Goal: Use online tool/utility: Utilize a website feature to perform a specific function

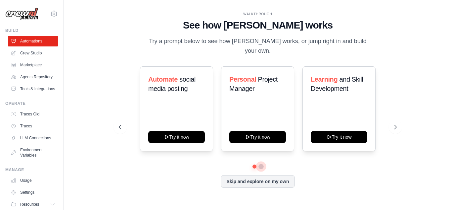
click at [262, 164] on button at bounding box center [261, 166] width 5 height 5
click at [256, 164] on button at bounding box center [254, 166] width 5 height 5
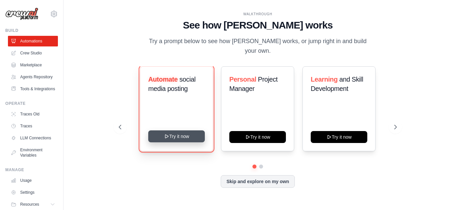
click at [195, 134] on button "Try it now" at bounding box center [176, 136] width 57 height 12
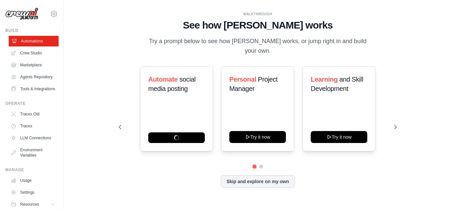
click at [36, 41] on link "Automations" at bounding box center [34, 41] width 50 height 11
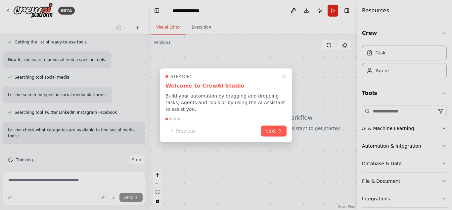
scroll to position [154, 0]
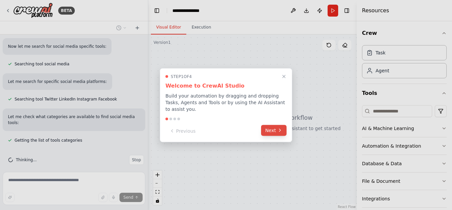
click at [276, 125] on button "Next" at bounding box center [273, 130] width 25 height 11
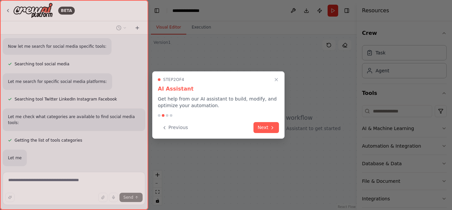
scroll to position [189, 0]
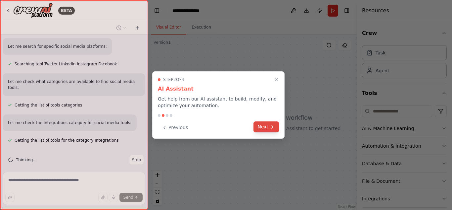
click at [262, 127] on button "Next" at bounding box center [266, 126] width 25 height 11
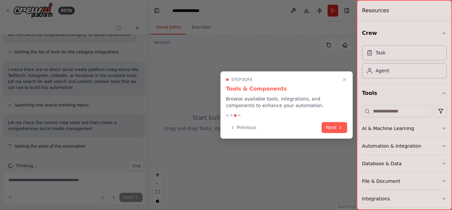
scroll to position [283, 0]
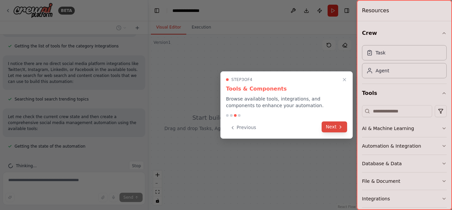
click at [338, 126] on icon at bounding box center [340, 126] width 5 height 5
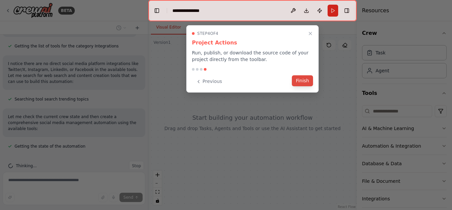
click at [307, 82] on button "Finish" at bounding box center [302, 80] width 21 height 11
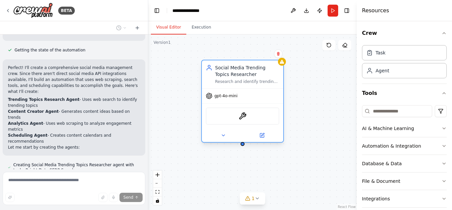
scroll to position [392, 0]
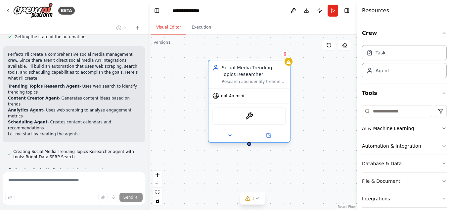
drag, startPoint x: 221, startPoint y: 114, endPoint x: 254, endPoint y: 107, distance: 34.6
click at [254, 107] on div "gpt-4o-mini BrightDataSearchTool" at bounding box center [249, 115] width 81 height 54
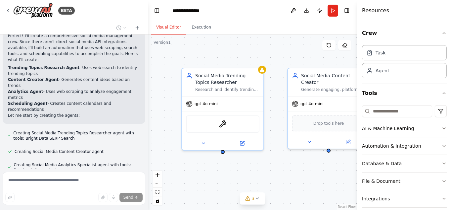
scroll to position [429, 0]
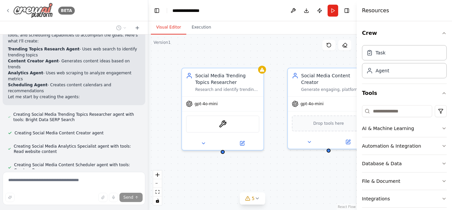
click at [8, 13] on icon at bounding box center [7, 10] width 5 height 5
